Goal: Check status: Check status

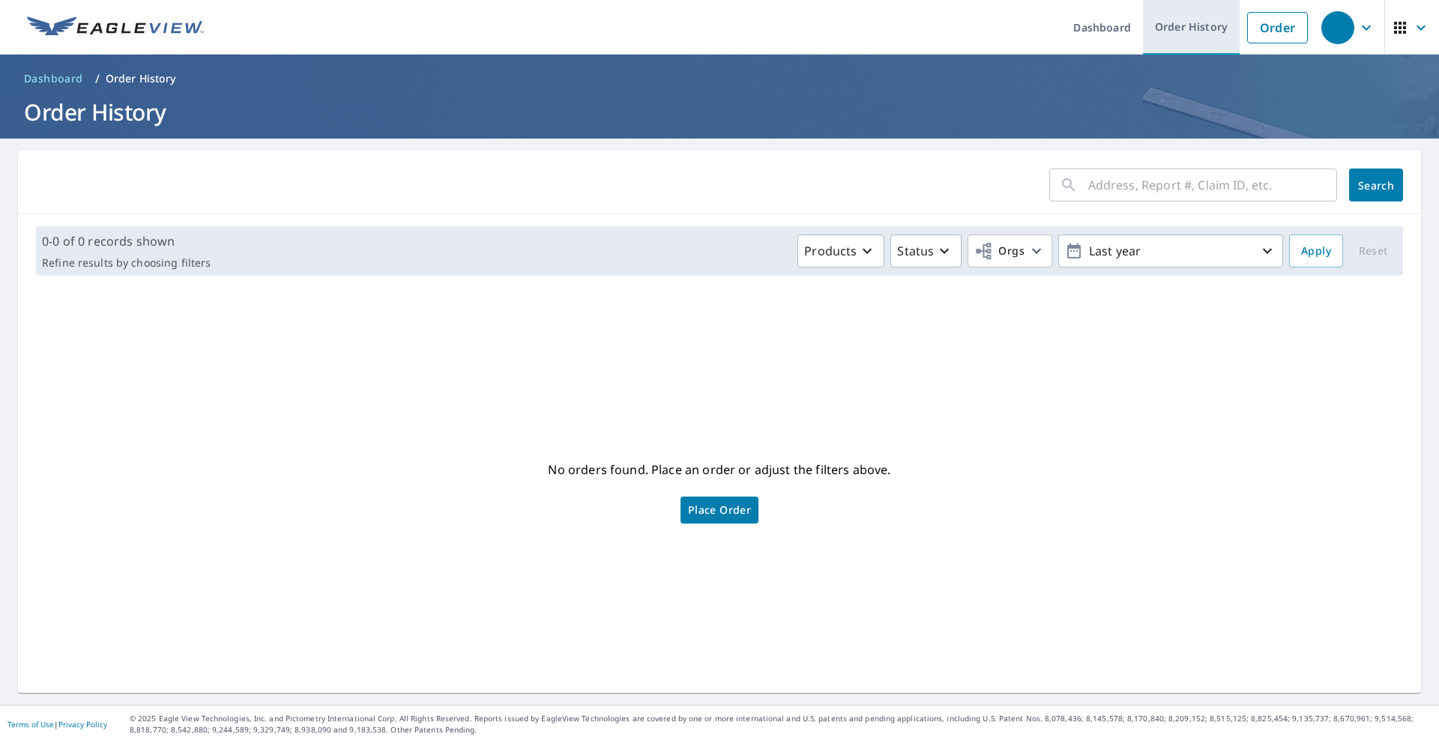
click at [1180, 34] on link "Order History" at bounding box center [1191, 27] width 97 height 55
click at [718, 512] on span "Place Order" at bounding box center [719, 510] width 63 height 7
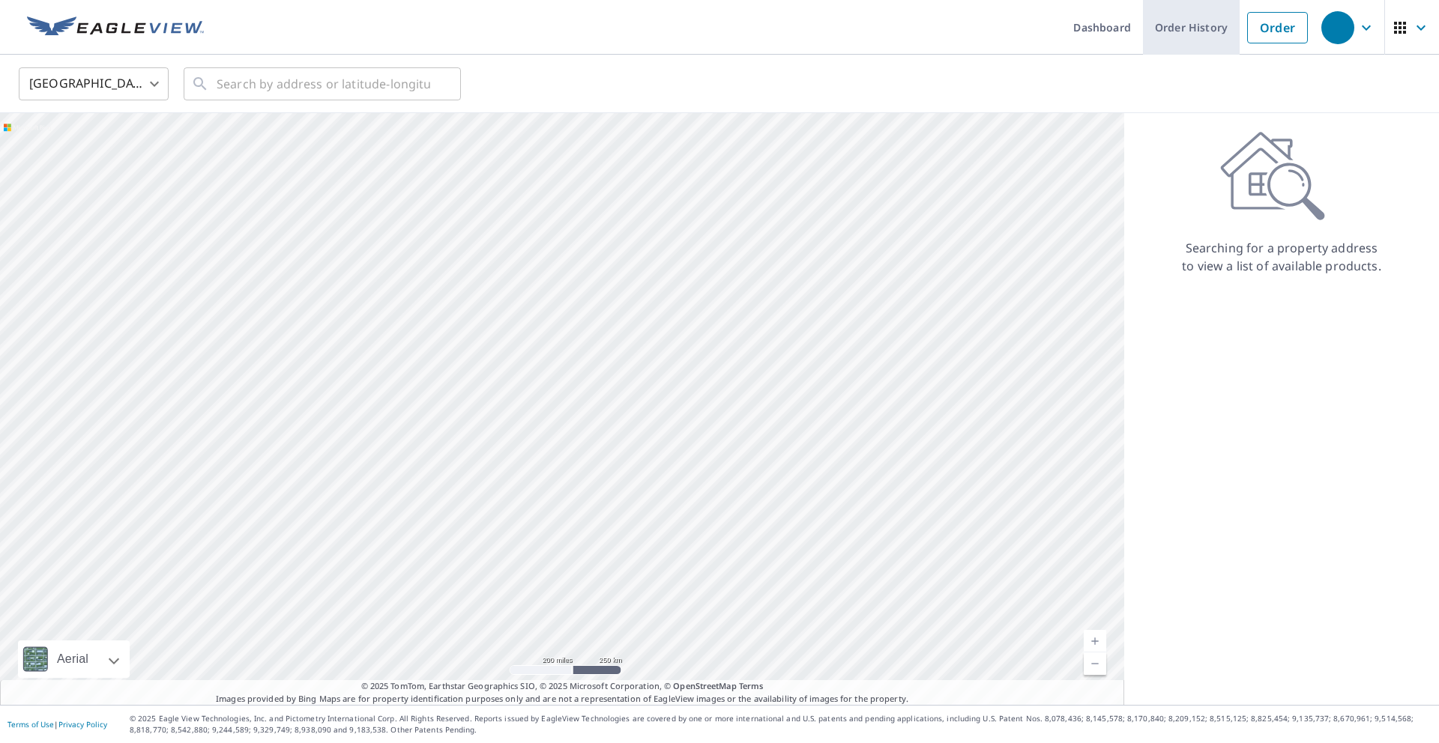
click at [1222, 27] on link "Order History" at bounding box center [1191, 27] width 97 height 55
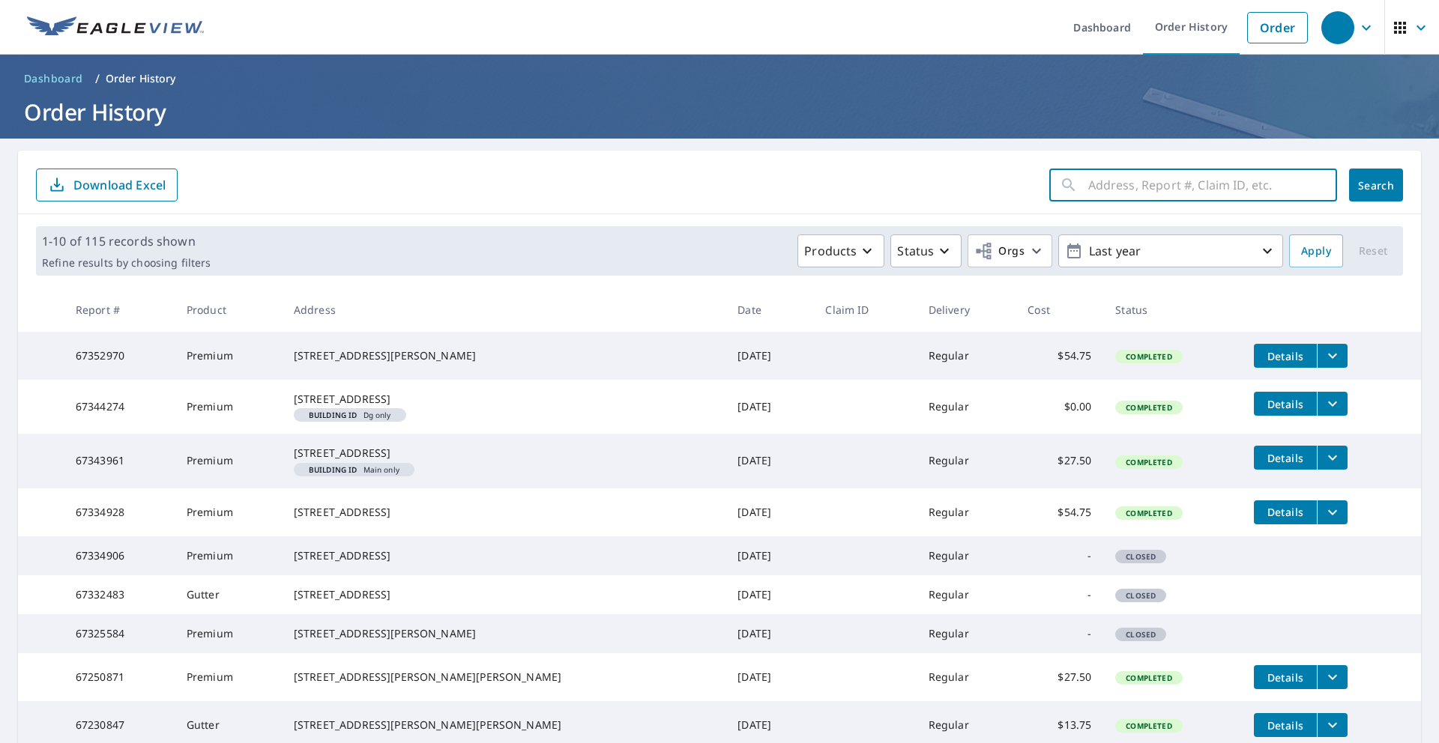
click at [1159, 174] on input "text" at bounding box center [1212, 185] width 249 height 42
type input "5"
type input "358"
click at [1356, 181] on button "Search" at bounding box center [1376, 185] width 54 height 33
